Goal: Task Accomplishment & Management: Use online tool/utility

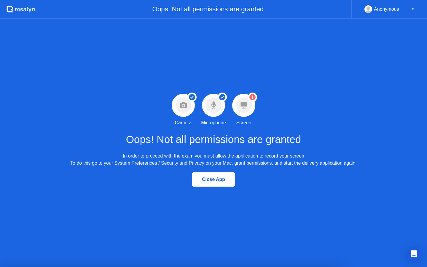
click at [243, 106] on icon at bounding box center [244, 105] width 7 height 7
click at [379, 9] on div "Anonymous" at bounding box center [386, 9] width 25 height 8
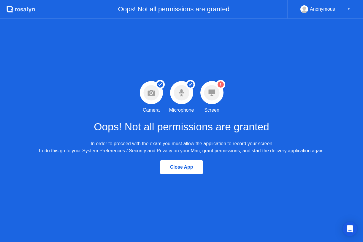
click at [225, 102] on div "Warning Screen permission not granted Screen" at bounding box center [212, 97] width 30 height 33
click at [220, 102] on div "Warning Screen permission not granted Screen" at bounding box center [212, 97] width 30 height 33
click at [334, 9] on div "Anonymous" at bounding box center [322, 9] width 25 height 8
click at [348, 8] on div "▼" at bounding box center [348, 9] width 3 height 8
click at [348, 9] on div "▼" at bounding box center [348, 9] width 3 height 8
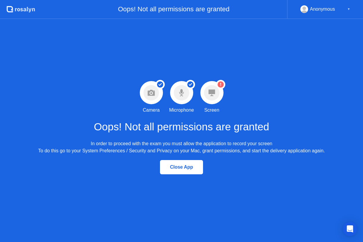
click at [348, 9] on div "▼" at bounding box center [348, 9] width 3 height 8
click at [222, 14] on div "Oops! Not all permissions are granted" at bounding box center [161, 9] width 252 height 19
